Goal: Task Accomplishment & Management: Manage account settings

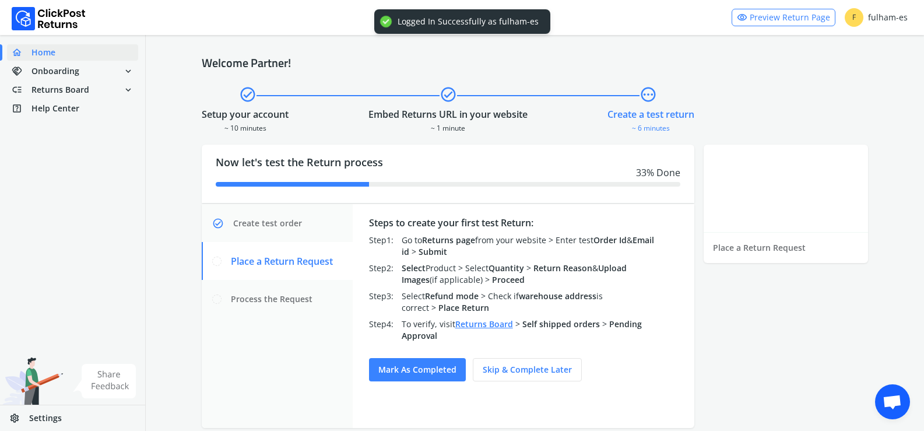
scroll to position [755, 0]
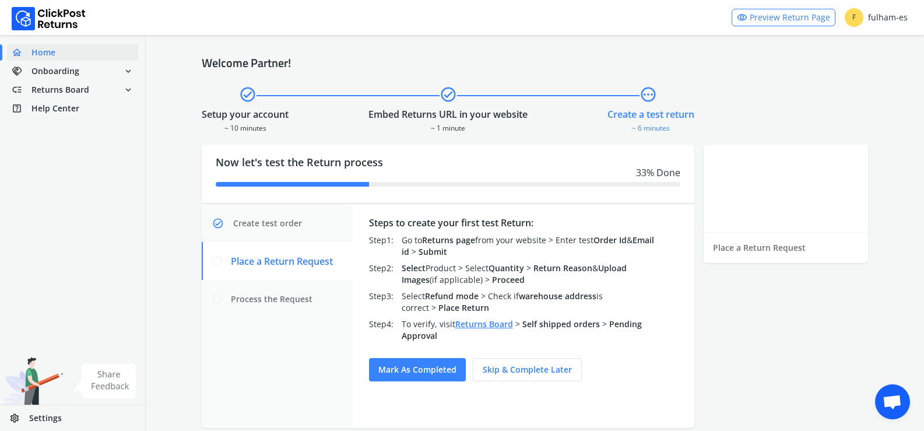
click at [491, 324] on link "Returns Board" at bounding box center [484, 323] width 58 height 11
click at [43, 419] on span "Settings" at bounding box center [45, 418] width 33 height 12
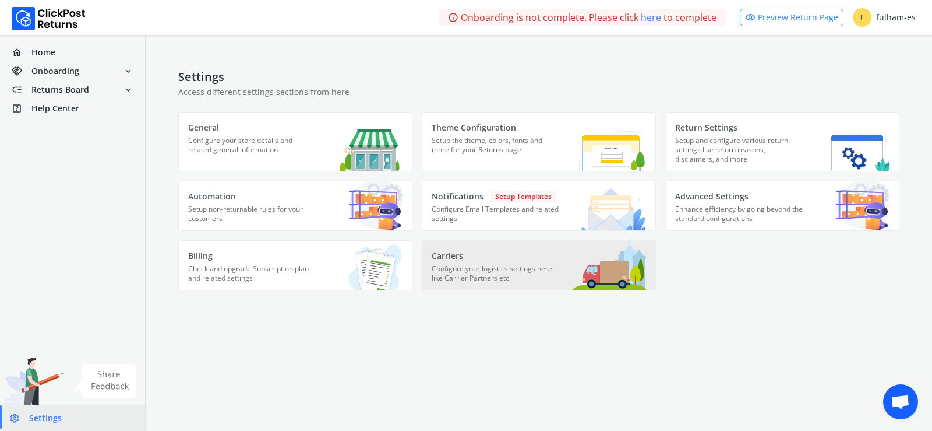
click at [473, 269] on p "Configure your logistics settings here like Carrier Partners etc" at bounding box center [496, 277] width 129 height 26
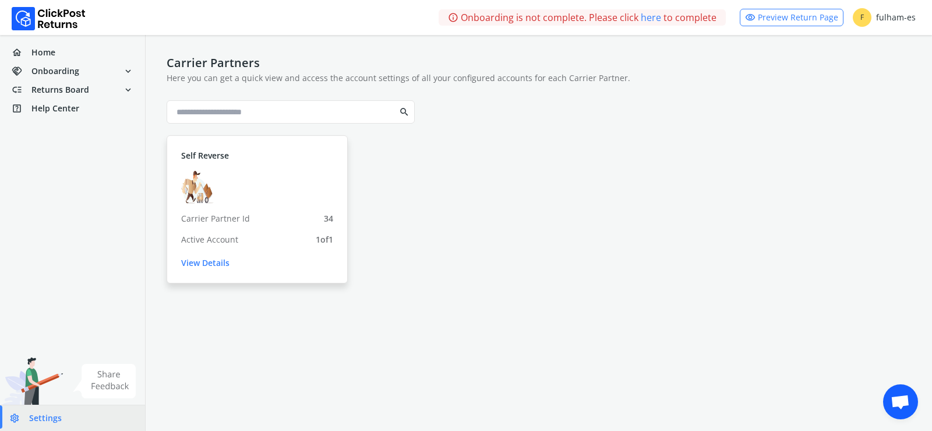
click at [210, 266] on link "View Details" at bounding box center [257, 263] width 152 height 12
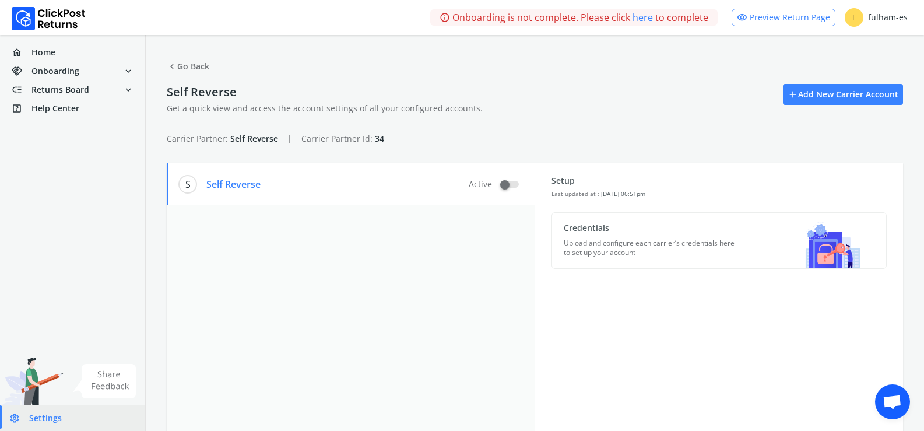
click at [171, 68] on span "chevron_left" at bounding box center [172, 66] width 10 height 16
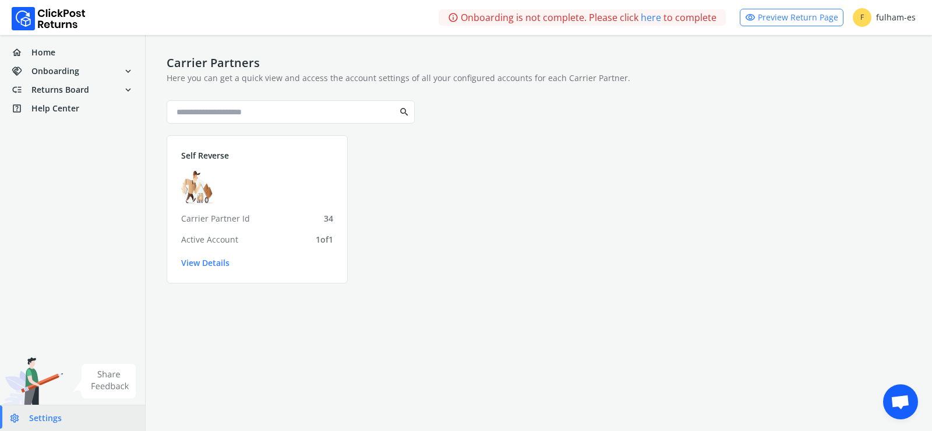
click at [38, 415] on span "Settings" at bounding box center [45, 418] width 33 height 12
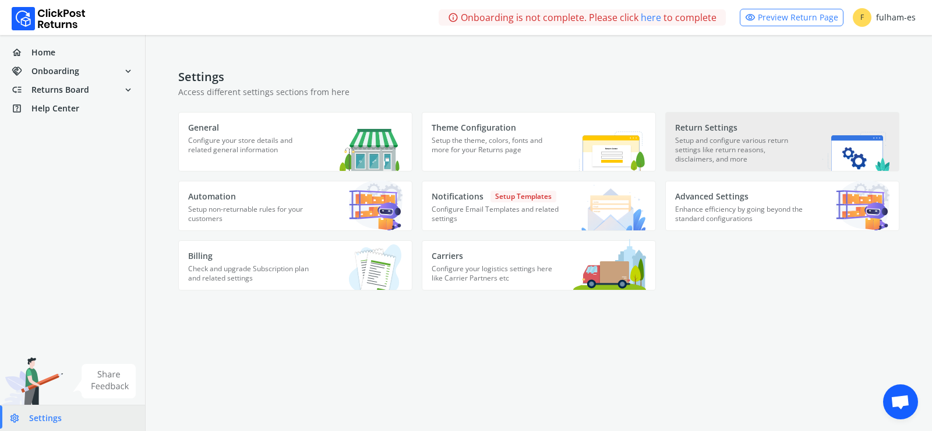
click at [737, 140] on p "Setup and configure various return settings like return reasons, disclaimers, a…" at bounding box center [739, 153] width 129 height 35
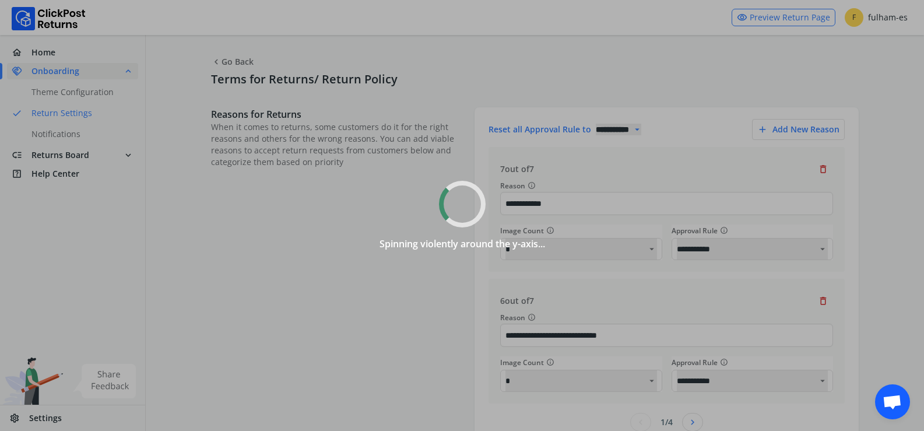
select select
type input "**"
select select "******"
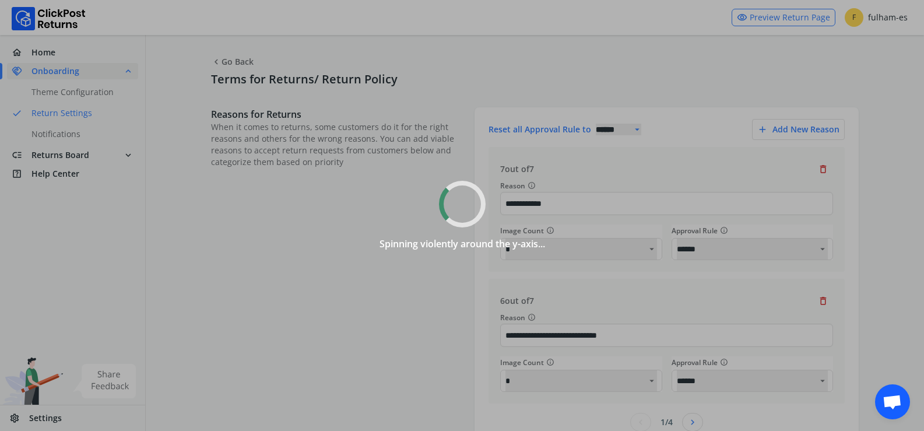
select select "**"
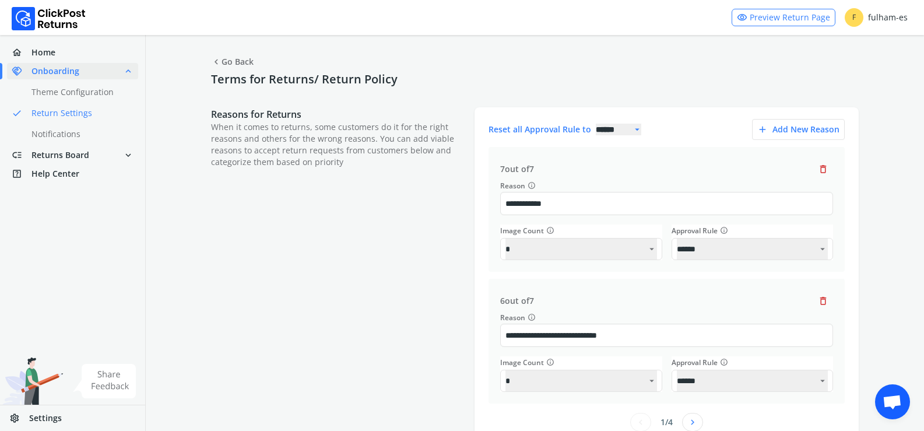
click at [44, 412] on span "Settings" at bounding box center [45, 418] width 33 height 12
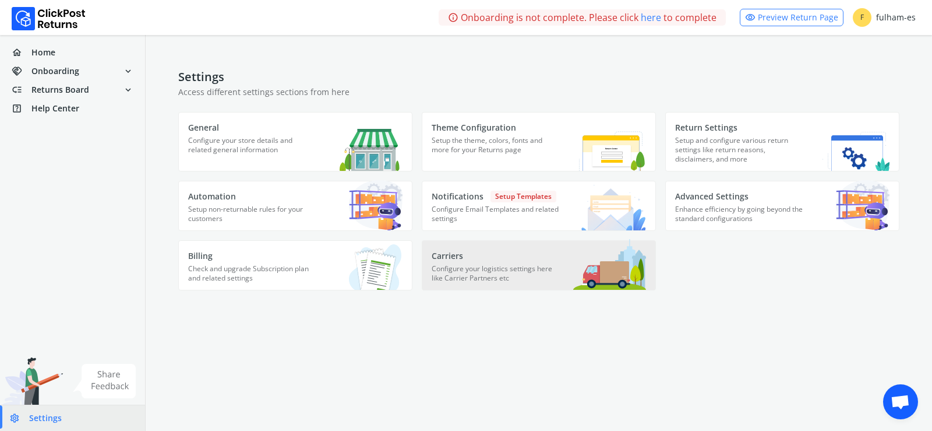
click at [452, 259] on p "Carriers" at bounding box center [496, 256] width 129 height 12
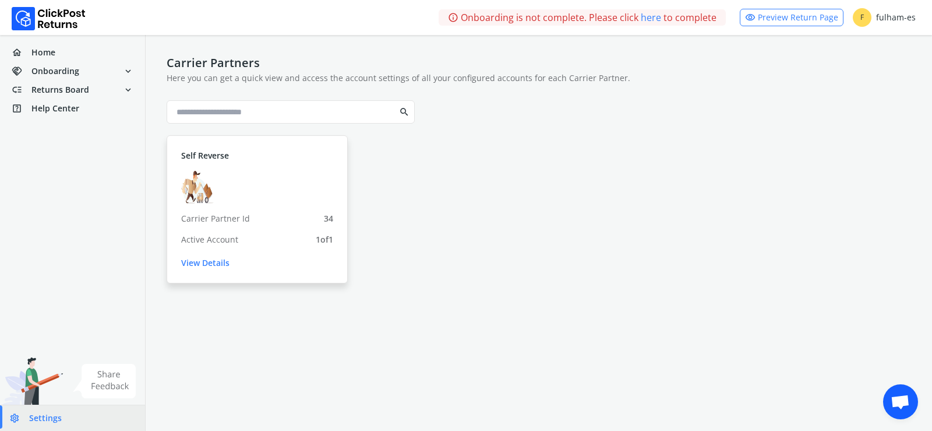
click at [214, 261] on link "View Details" at bounding box center [257, 263] width 152 height 12
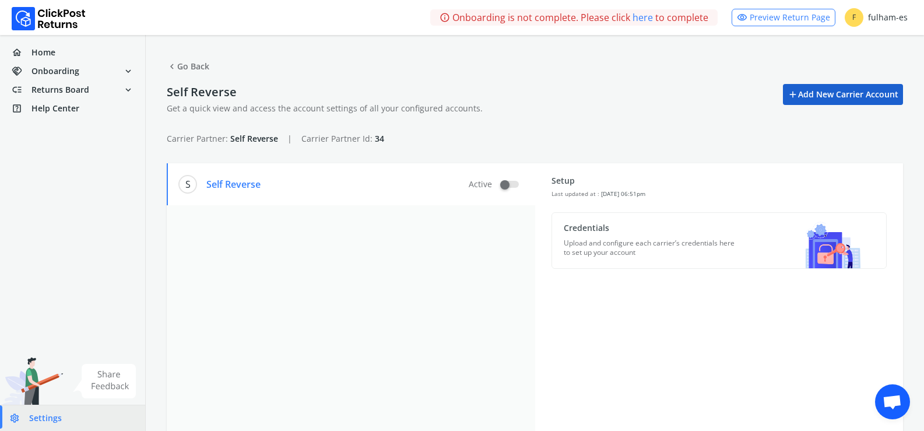
click at [800, 88] on link "add Add New Carrier Account" at bounding box center [843, 94] width 120 height 21
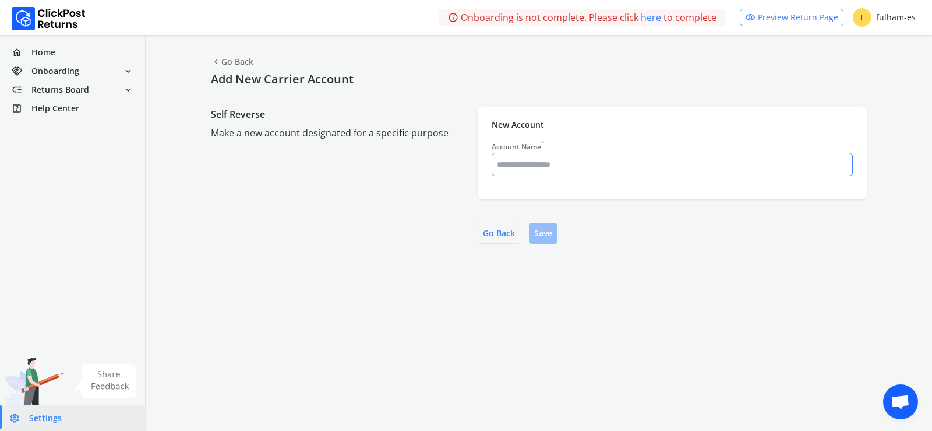
click at [534, 166] on input "Account Name *" at bounding box center [672, 164] width 360 height 21
type input "**********"
click at [540, 231] on button "Save" at bounding box center [543, 233] width 27 height 21
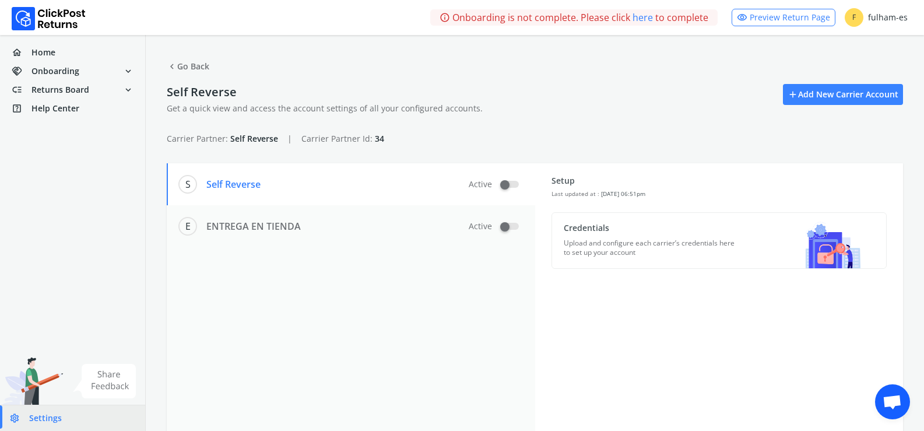
click at [368, 193] on link "S Self Reverse" at bounding box center [321, 184] width 286 height 42
click at [349, 229] on link "E ENTREGA EN TIENDA" at bounding box center [321, 226] width 286 height 42
click at [353, 191] on link "S Self Reverse" at bounding box center [321, 184] width 286 height 42
click at [355, 221] on link "E ENTREGA EN TIENDA" at bounding box center [321, 226] width 286 height 42
click at [609, 188] on p "Last updated at : [DATE] 04:28pm" at bounding box center [598, 193] width 94 height 14
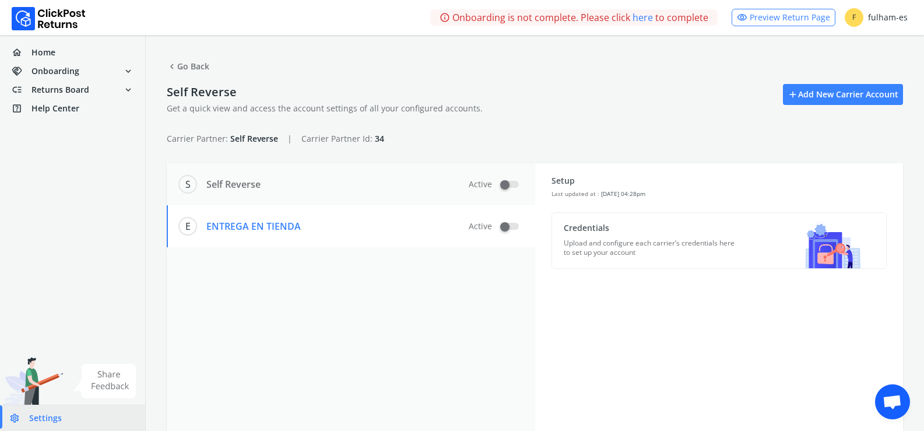
click at [261, 181] on p "Self Reverse" at bounding box center [233, 184] width 54 height 14
click at [255, 226] on p "ENTREGA EN TIENDA" at bounding box center [253, 226] width 94 height 14
click at [280, 188] on link "S Self Reverse" at bounding box center [321, 184] width 286 height 42
click at [579, 182] on p "Setup" at bounding box center [598, 181] width 94 height 12
click at [562, 180] on p "Setup" at bounding box center [598, 181] width 94 height 12
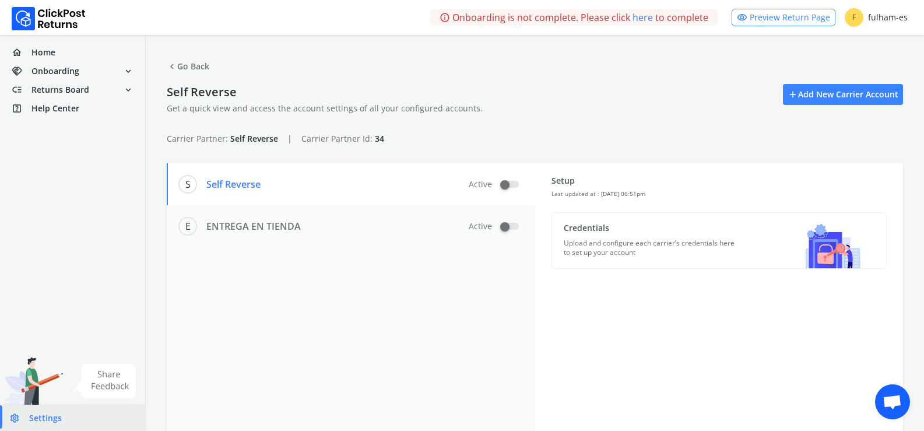
click at [590, 233] on p "Credentials" at bounding box center [650, 228] width 172 height 12
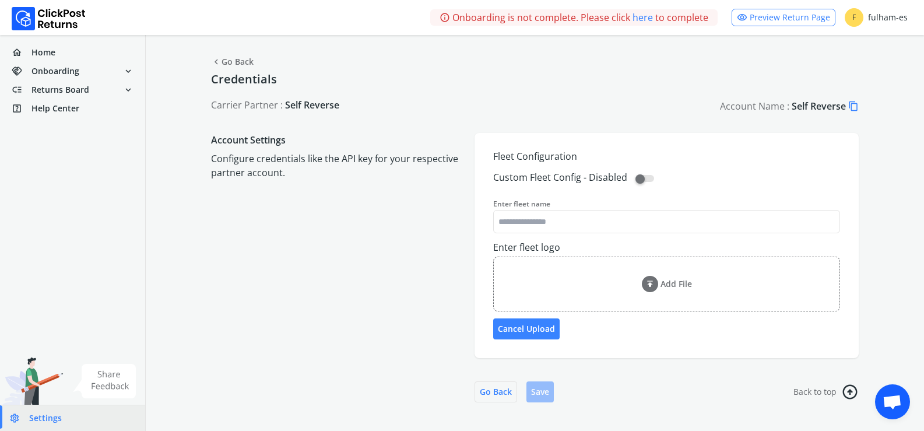
click at [639, 182] on label at bounding box center [644, 178] width 17 height 7
click at [574, 226] on input "Enter fleet name" at bounding box center [667, 221] width 346 height 21
click at [230, 61] on span "chevron_left Go Back" at bounding box center [232, 62] width 43 height 16
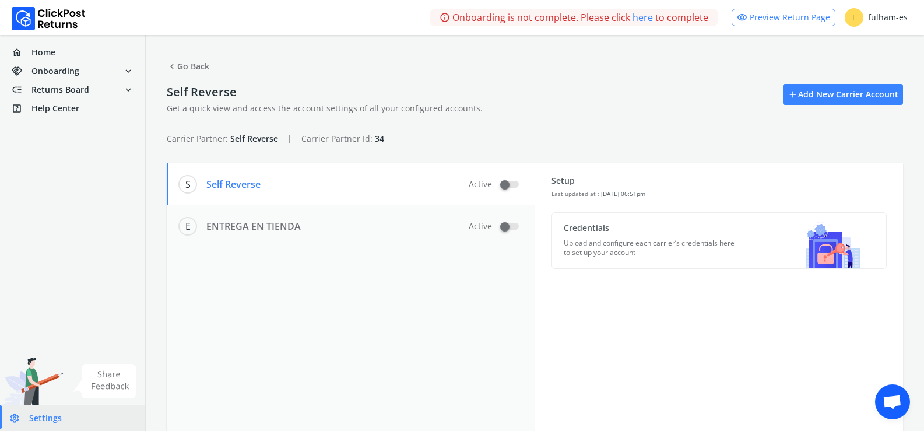
click at [181, 67] on button "chevron_left Go Back" at bounding box center [188, 66] width 43 height 21
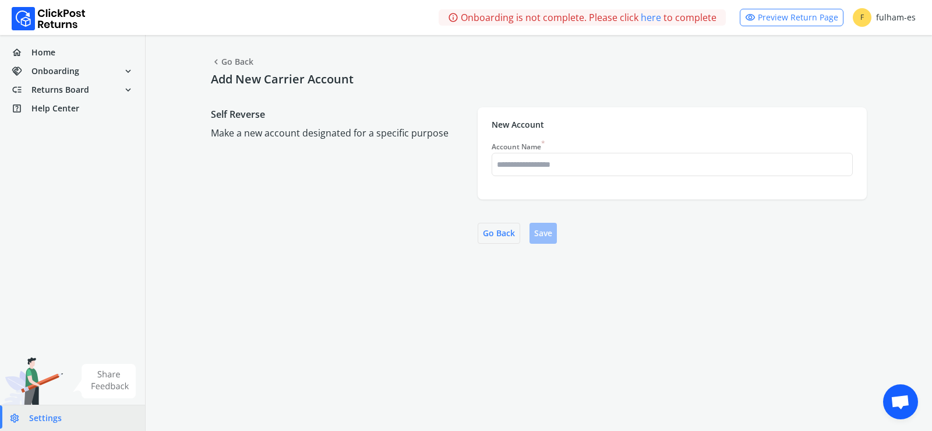
click at [215, 55] on span "chevron_left" at bounding box center [216, 62] width 10 height 16
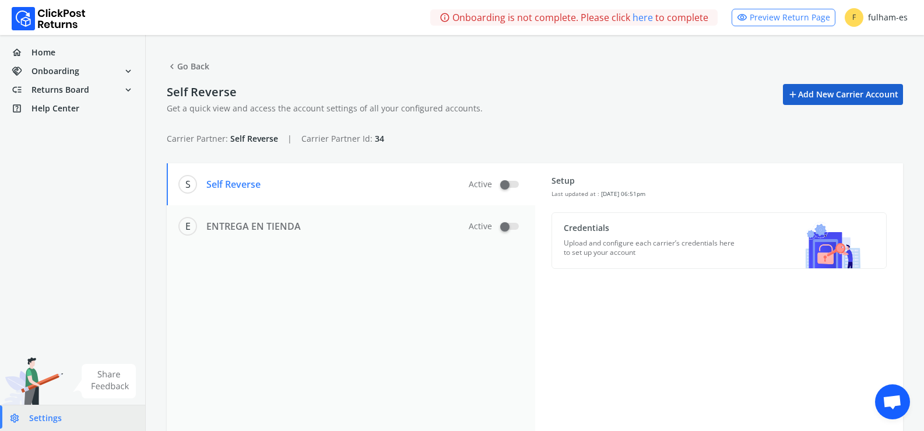
click at [832, 91] on link "add Add New Carrier Account" at bounding box center [843, 94] width 120 height 21
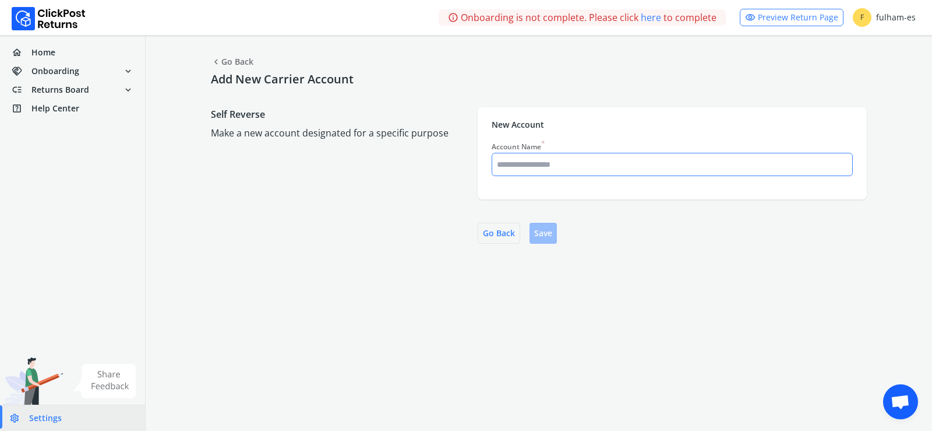
click at [520, 165] on input "Account Name *" at bounding box center [672, 164] width 360 height 21
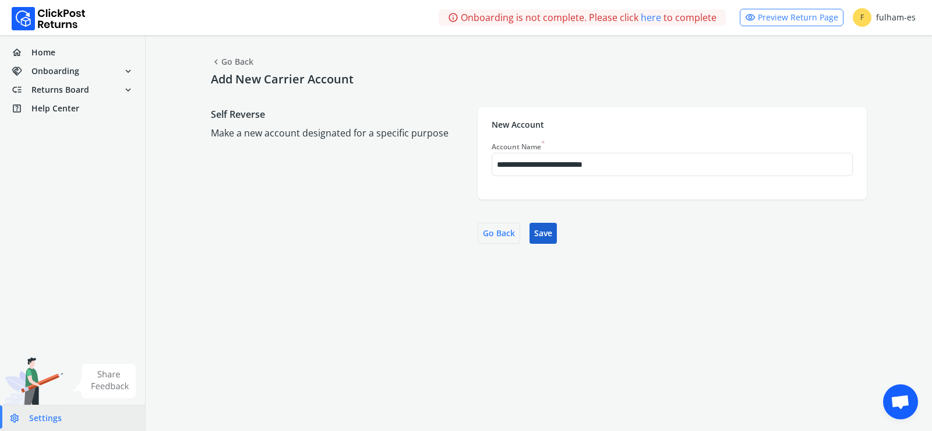
type input "**********"
click at [547, 230] on button "Save" at bounding box center [543, 233] width 27 height 21
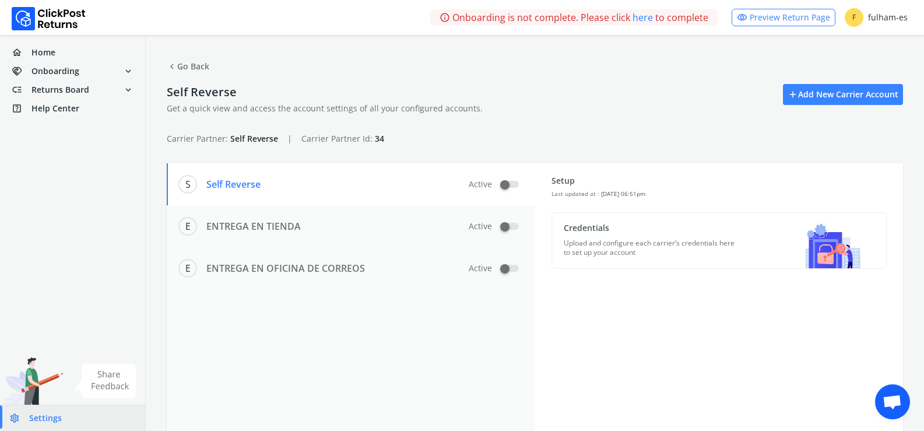
click at [504, 186] on label at bounding box center [509, 184] width 17 height 7
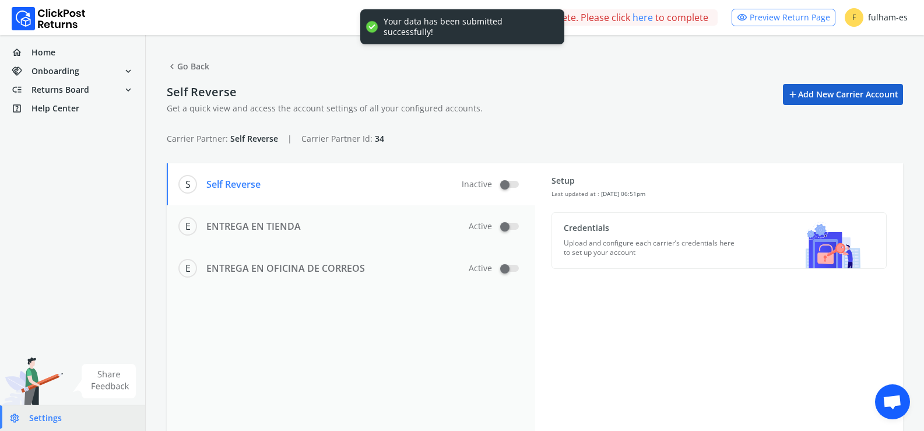
click at [840, 90] on link "add Add New Carrier Account" at bounding box center [843, 94] width 120 height 21
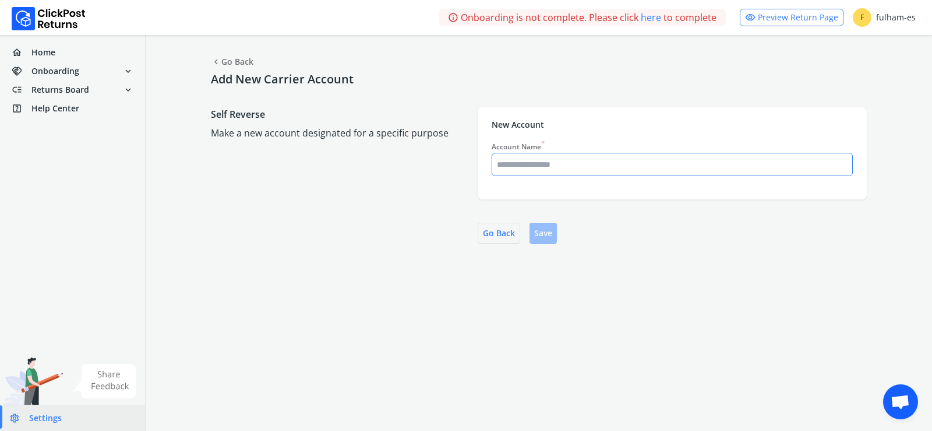
click at [567, 159] on input "Account Name *" at bounding box center [672, 164] width 360 height 21
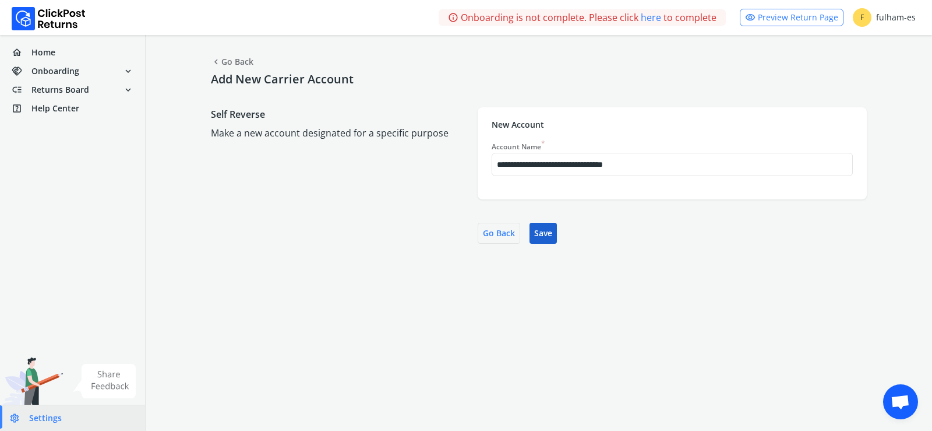
type input "**********"
click at [548, 235] on button "Save" at bounding box center [543, 233] width 27 height 21
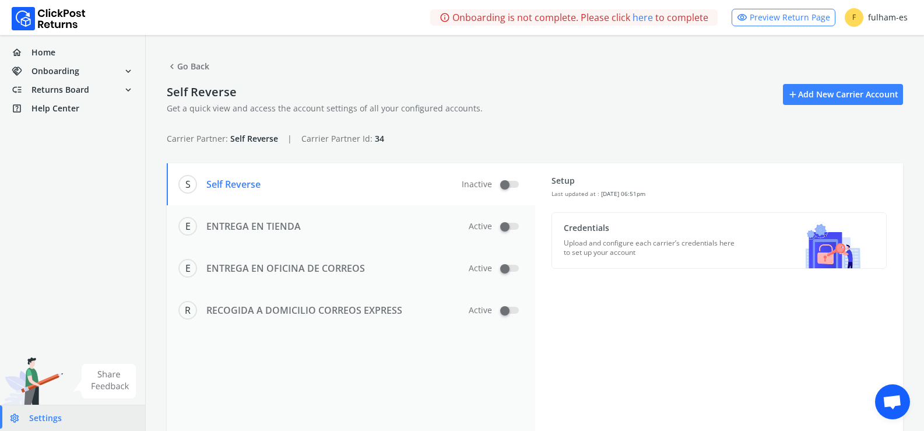
click at [646, 13] on link "here" at bounding box center [642, 17] width 20 height 14
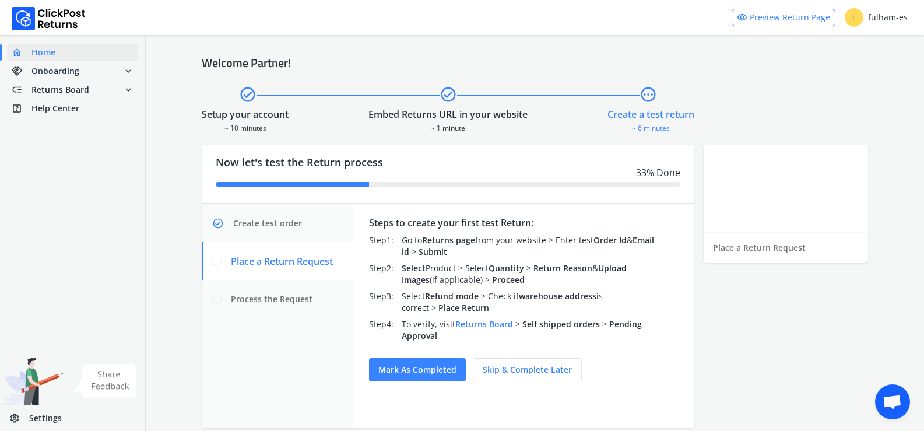
click at [892, 405] on span "Chat abierto" at bounding box center [891, 403] width 19 height 16
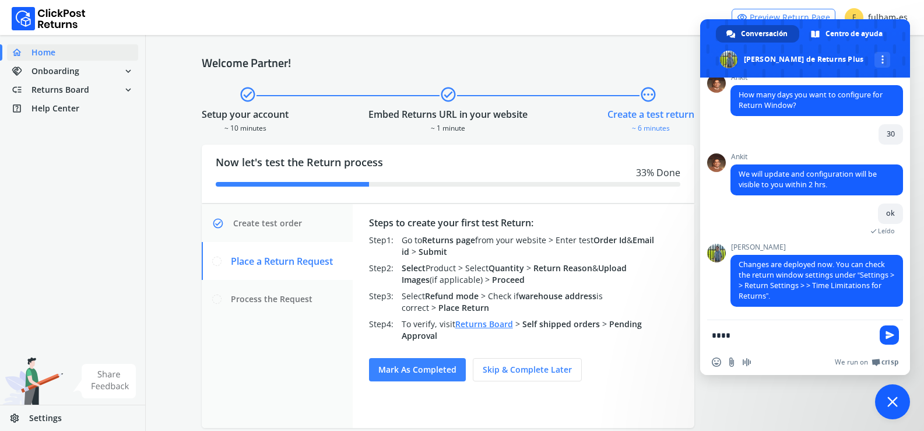
type textarea "*****"
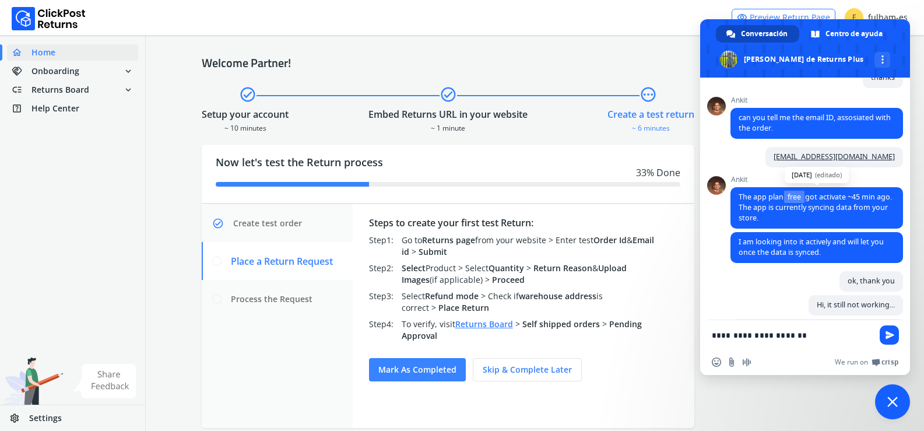
scroll to position [456, 0]
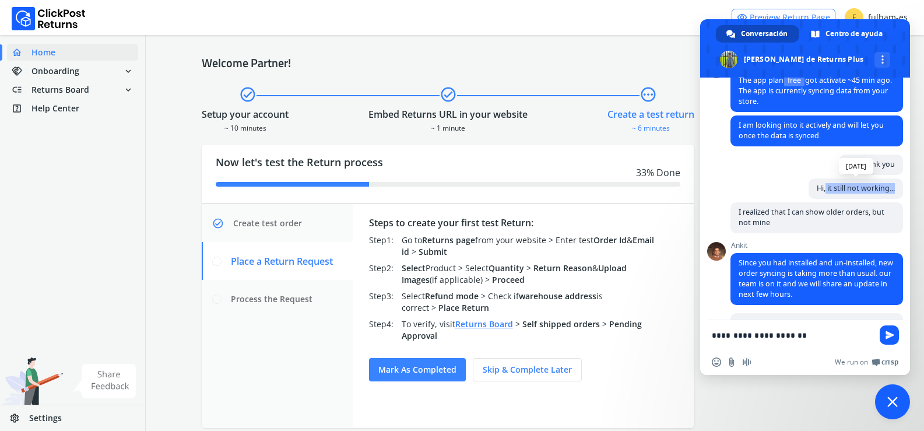
drag, startPoint x: 817, startPoint y: 198, endPoint x: 887, endPoint y: 196, distance: 69.9
click at [887, 196] on span "Hi, it still not working..." at bounding box center [855, 188] width 94 height 20
copy span "it still not working..."
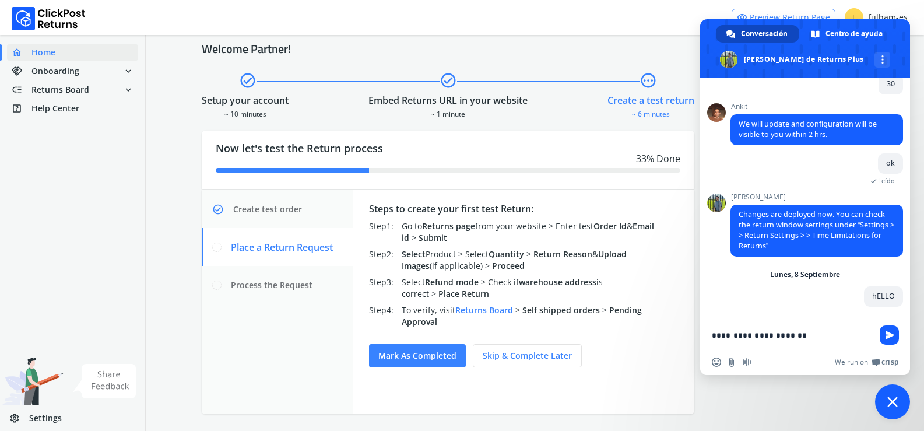
scroll to position [18, 0]
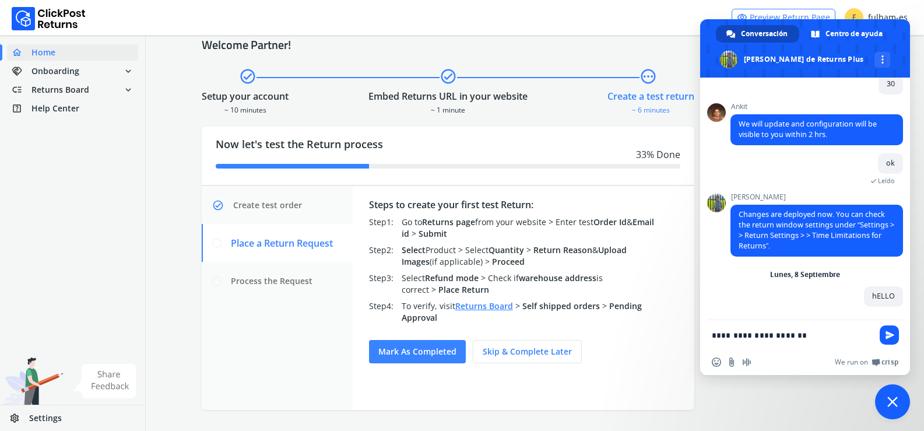
click at [804, 337] on textarea "**********" at bounding box center [792, 335] width 161 height 10
paste textarea "**********"
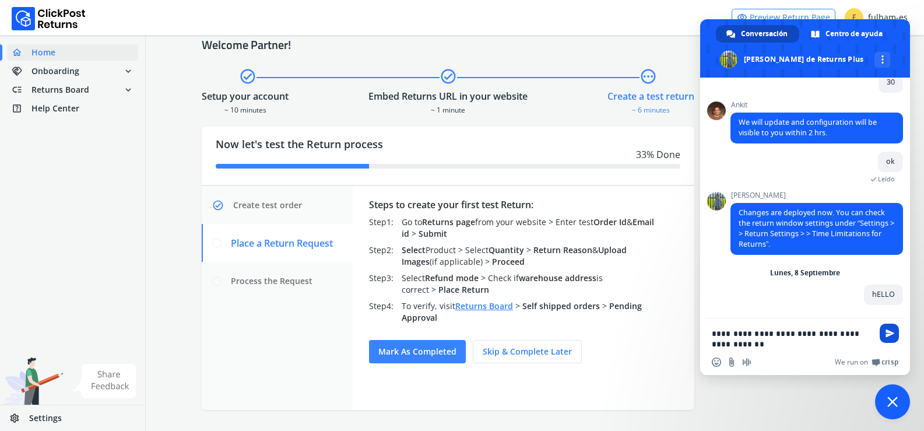
type textarea "**********"
click at [890, 335] on span "Enviar" at bounding box center [889, 333] width 9 height 9
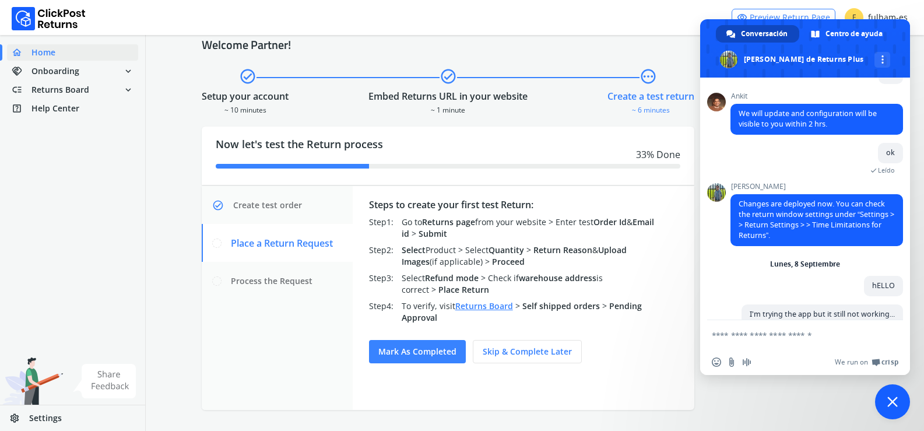
scroll to position [829, 0]
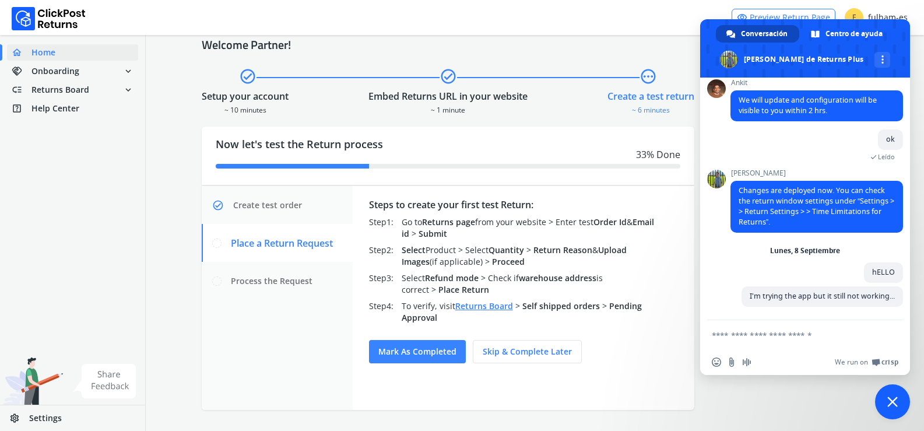
click at [751, 334] on textarea "Escribe aquí tu mensaje..." at bounding box center [792, 335] width 161 height 10
paste textarea "**********"
type textarea "**********"
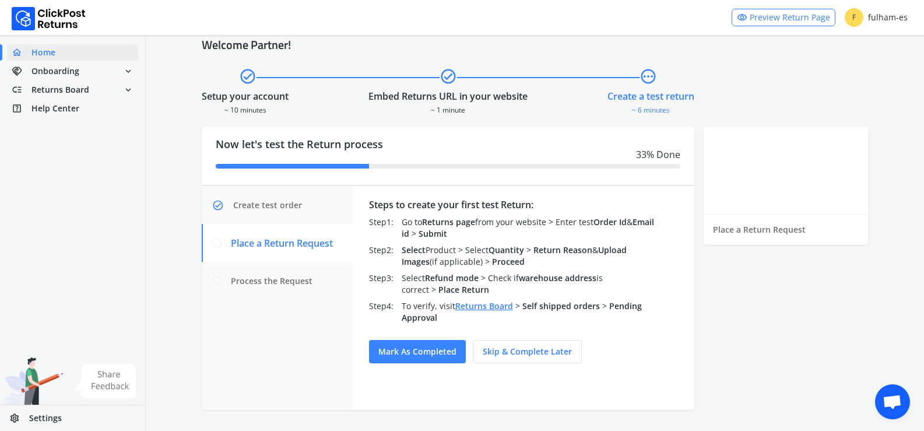
scroll to position [904, 0]
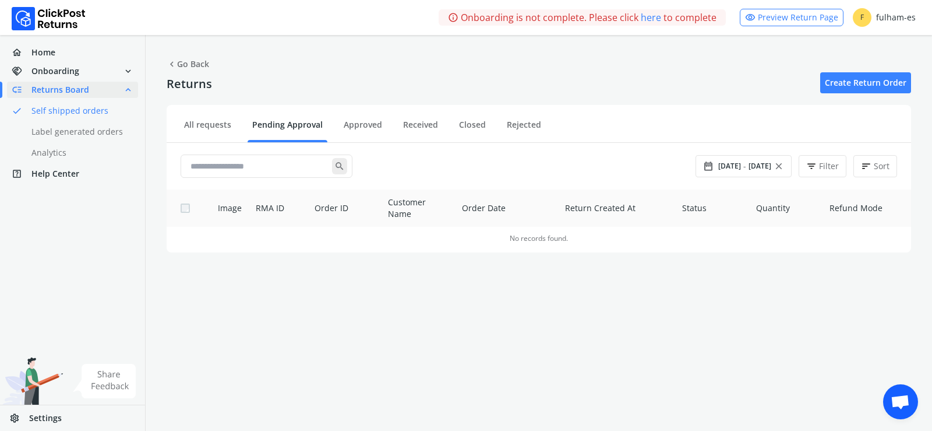
scroll to position [755, 0]
click at [772, 17] on link "visibility Preview Return Page" at bounding box center [792, 17] width 104 height 17
click at [89, 129] on link "done Label generated orders" at bounding box center [79, 132] width 145 height 16
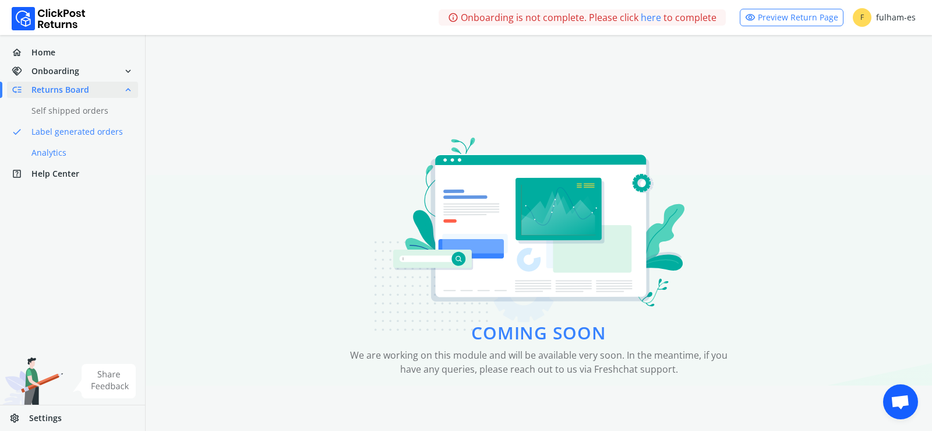
click at [52, 154] on link "done Analytics" at bounding box center [79, 153] width 145 height 16
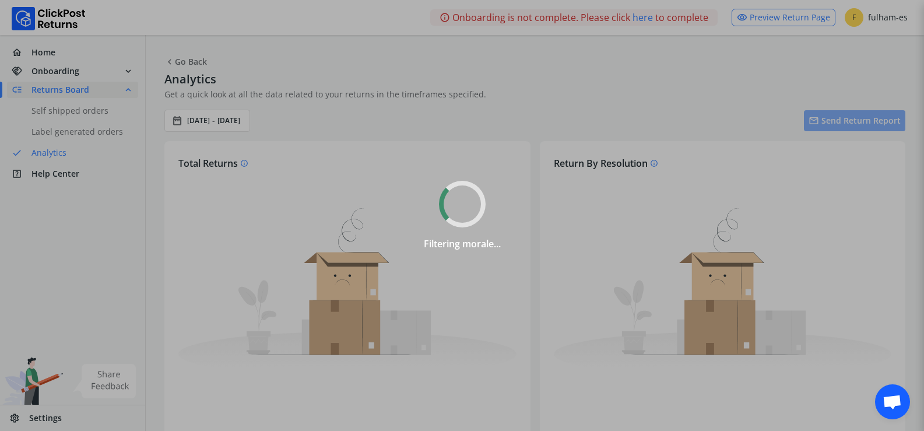
click at [75, 116] on div "Filtering morale..." at bounding box center [462, 215] width 924 height 431
click at [77, 112] on div "Filtering morale..." at bounding box center [462, 215] width 924 height 431
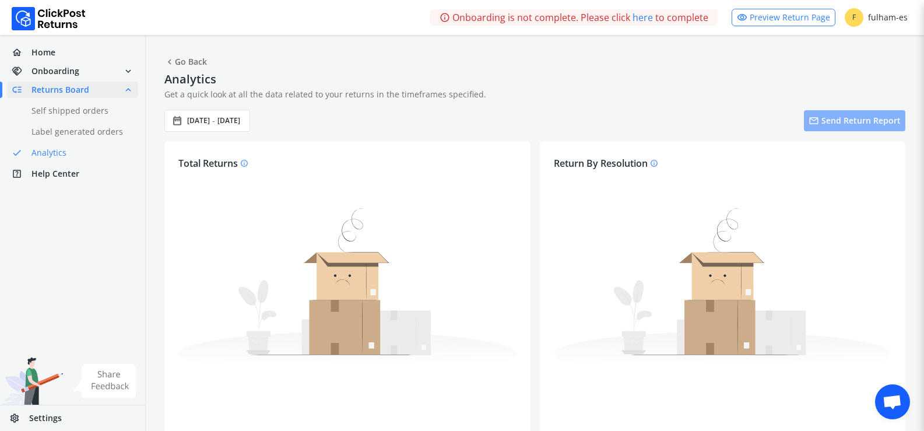
click at [78, 111] on link "done Self shipped orders" at bounding box center [79, 111] width 145 height 16
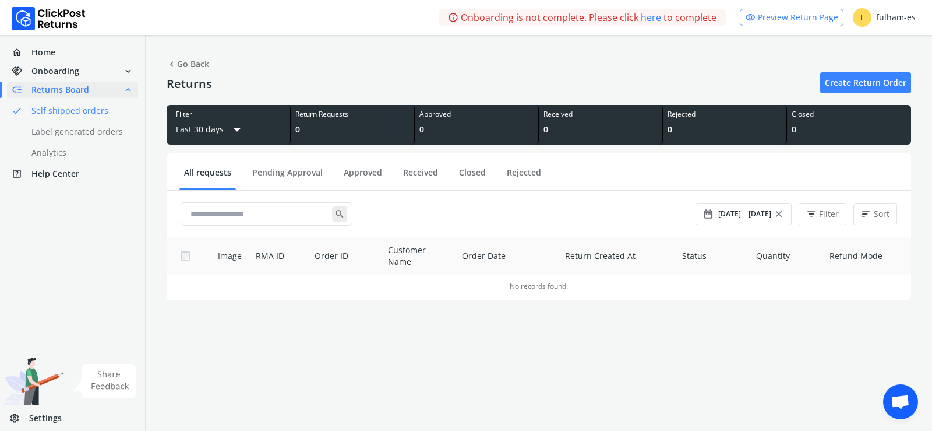
click at [872, 87] on link "Create Return Order" at bounding box center [866, 82] width 91 height 21
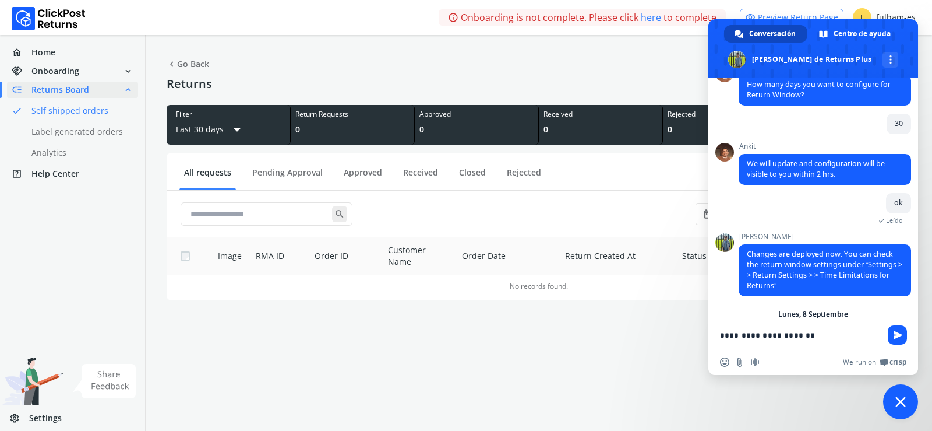
type textarea "**********"
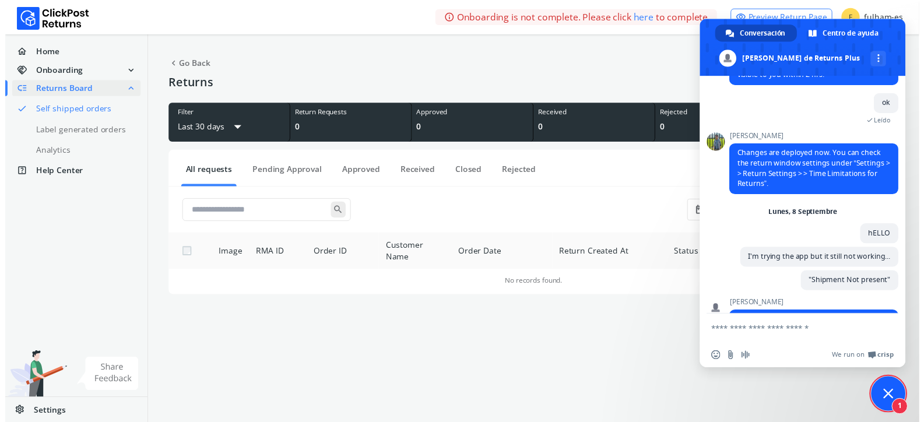
scroll to position [904, 0]
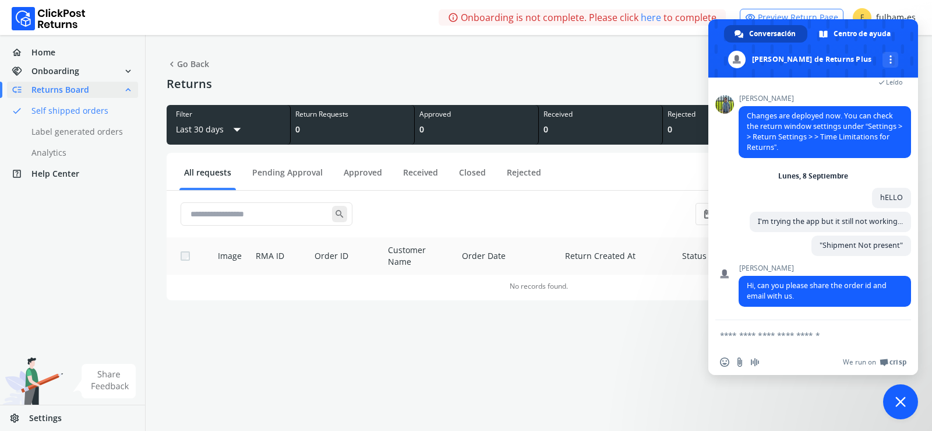
click at [895, 400] on span "Cerrar el chat" at bounding box center [901, 401] width 35 height 35
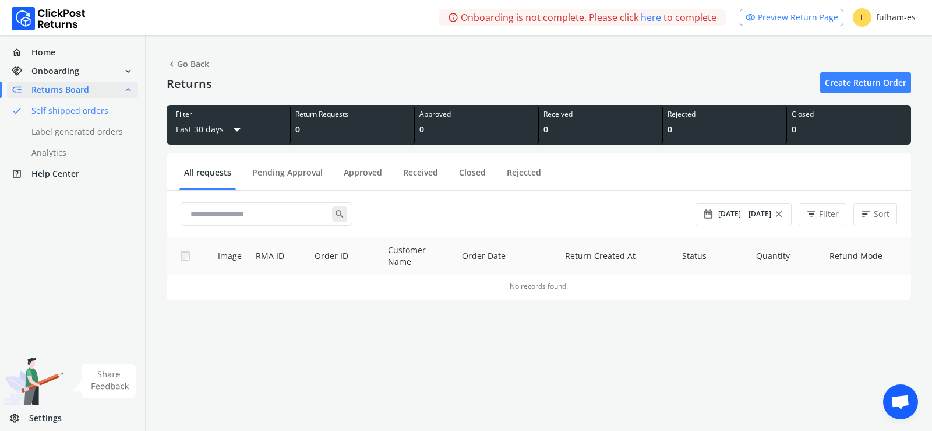
click at [879, 14] on div "F fulham-es" at bounding box center [884, 17] width 63 height 19
click at [893, 50] on li "Logout" at bounding box center [885, 47] width 36 height 21
